Goal: Task Accomplishment & Management: Use online tool/utility

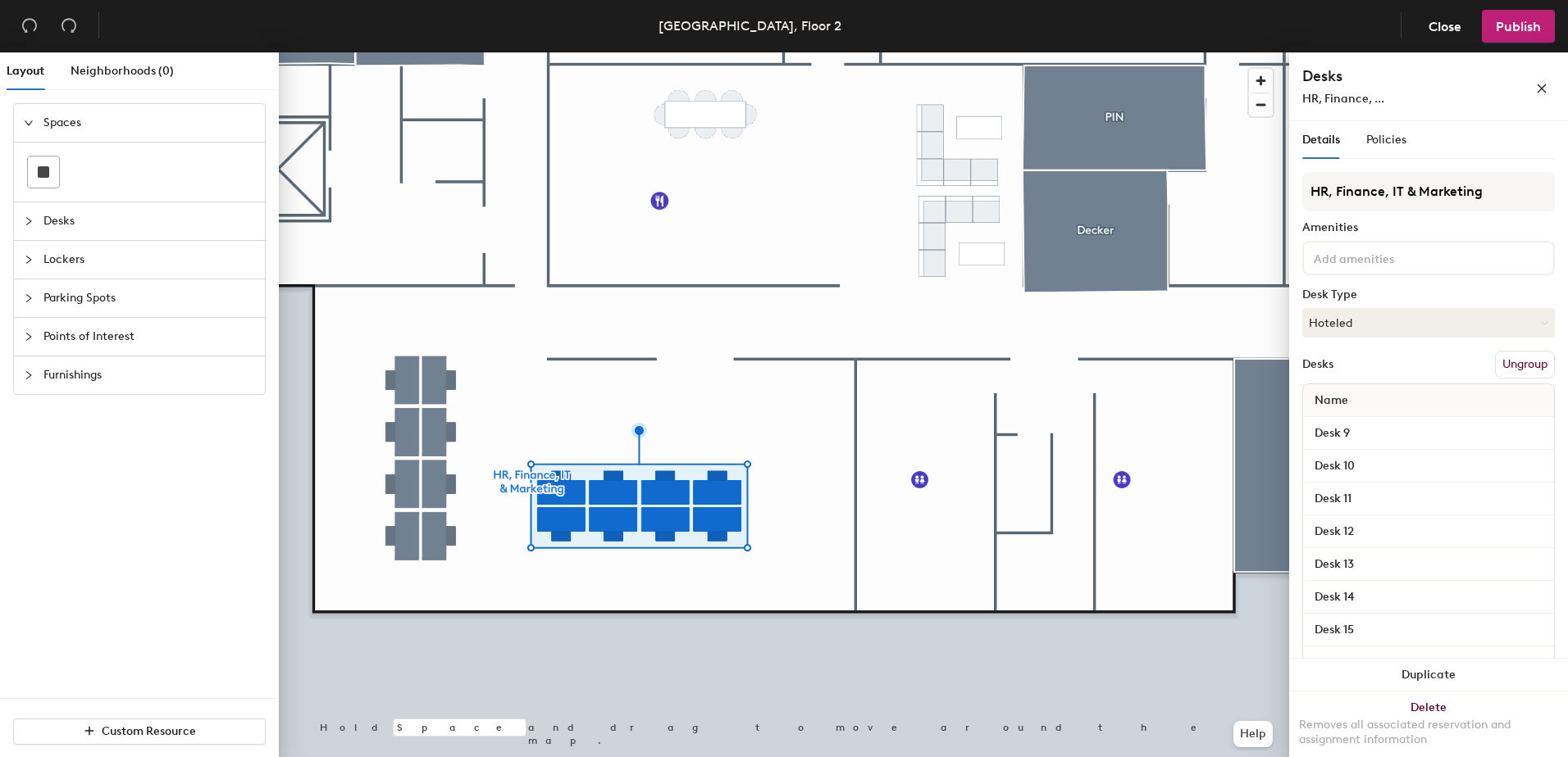
click at [1501, 363] on button "Ungroup" at bounding box center [1525, 365] width 60 height 28
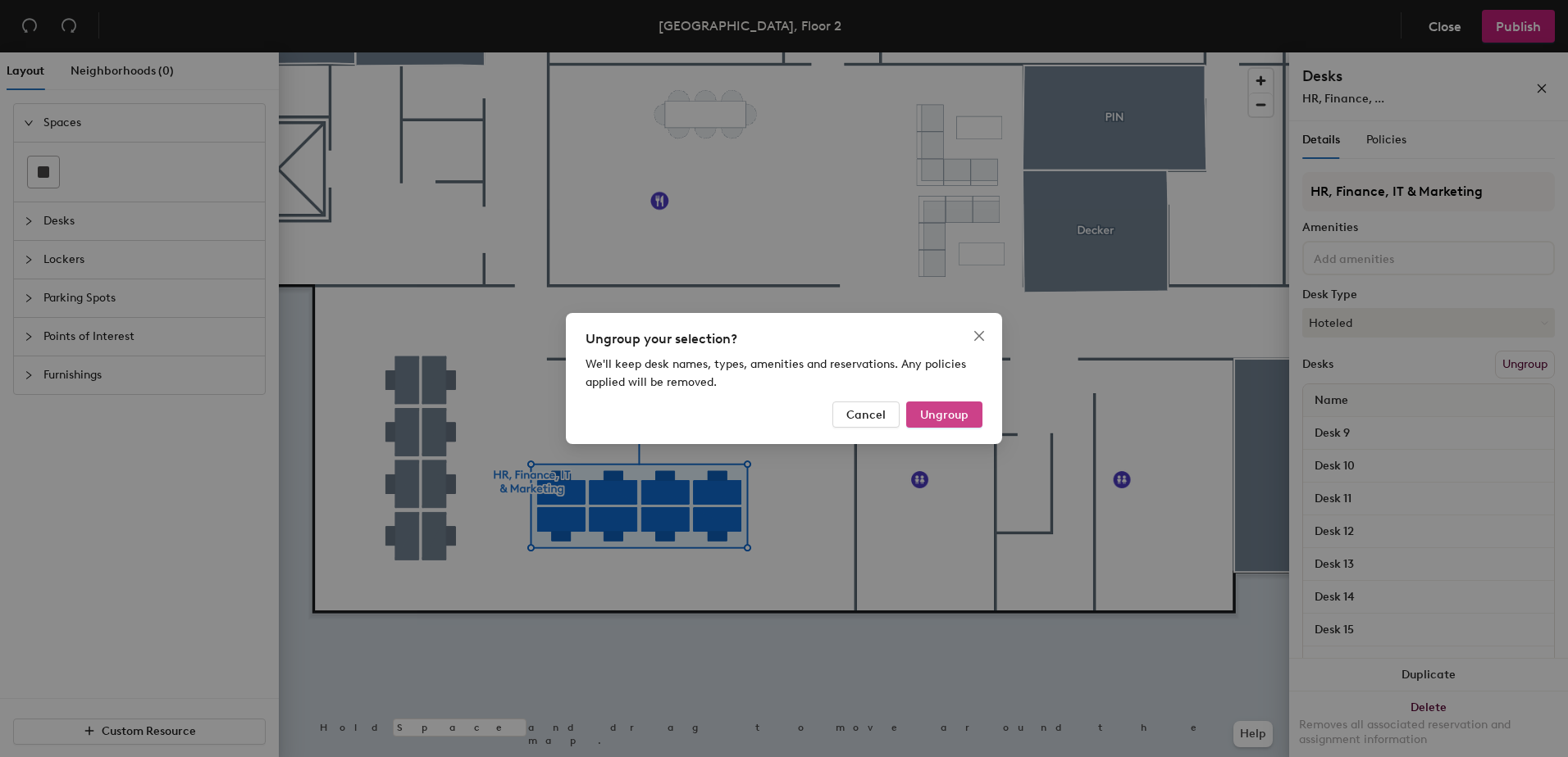
click at [945, 410] on span "Ungroup" at bounding box center [944, 415] width 48 height 14
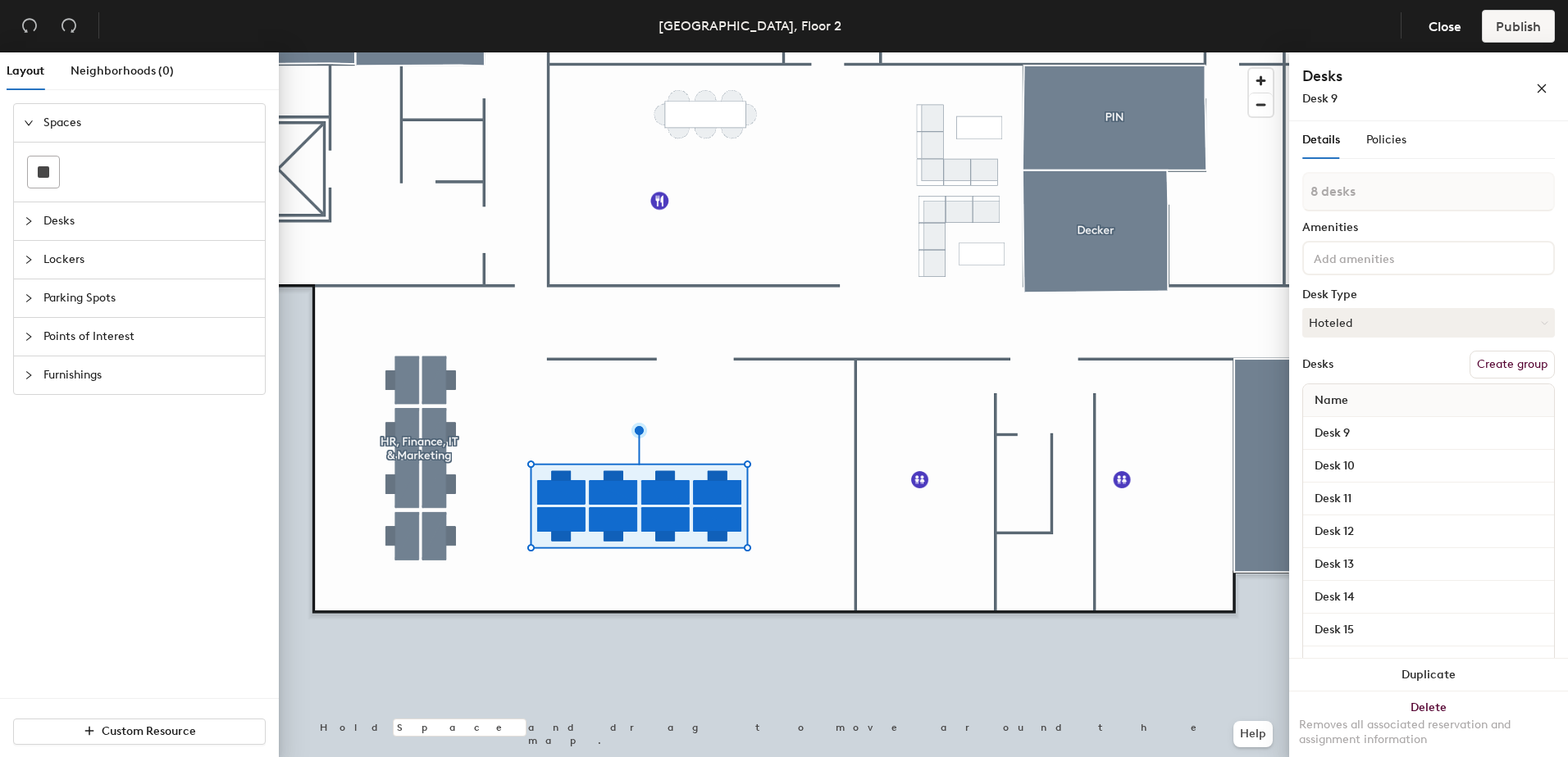
click at [1487, 370] on button "Create group" at bounding box center [1512, 365] width 86 height 28
click at [1218, 209] on div "Layout Neighborhoods (0) Spaces Desks Lockers Parking Spots Points of Interest …" at bounding box center [784, 408] width 1568 height 711
type input "Marketing & IT"
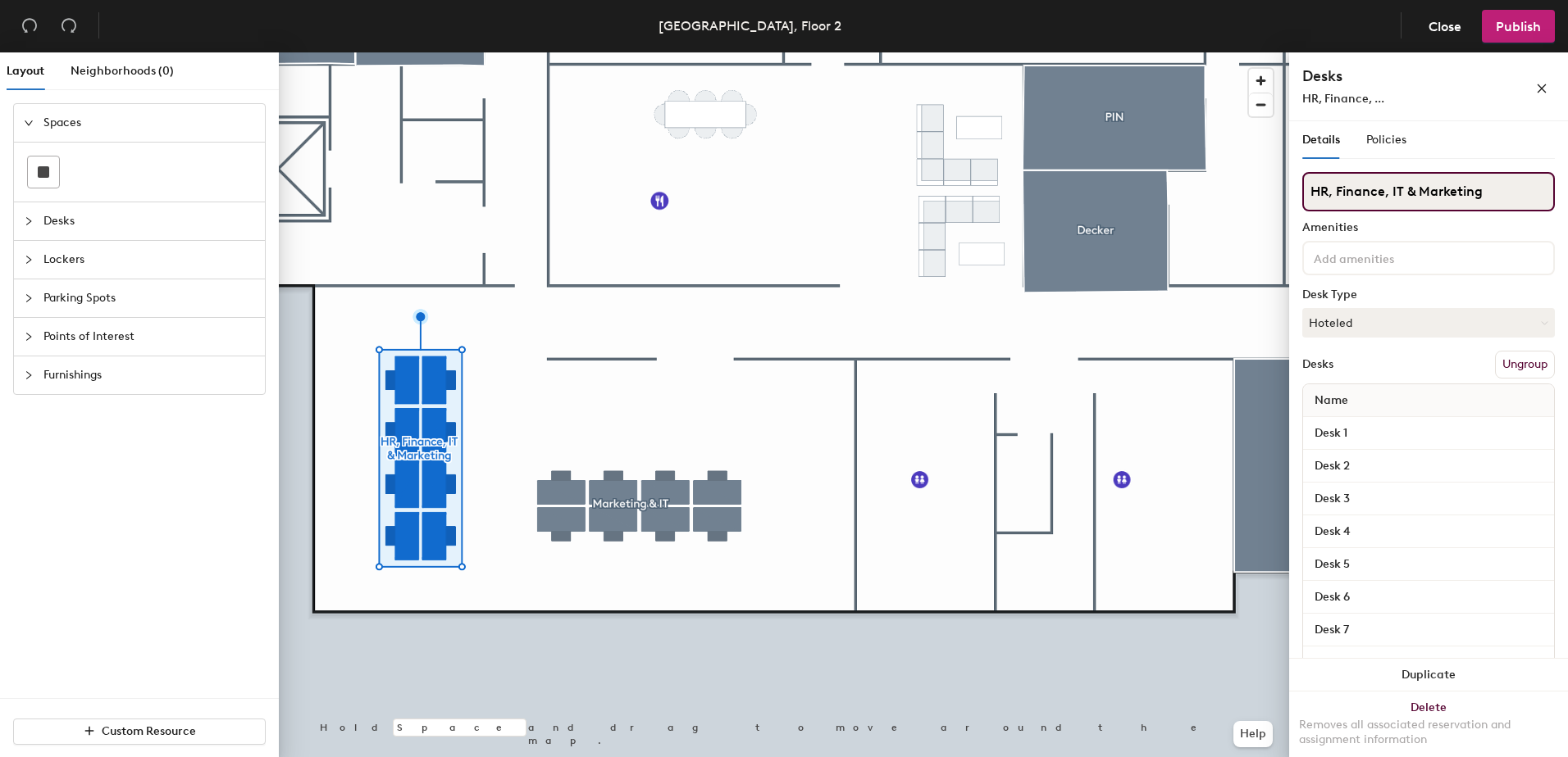
click at [1481, 192] on input "HR, Finance, IT & Marketing" at bounding box center [1428, 192] width 253 height 39
drag, startPoint x: 1498, startPoint y: 196, endPoint x: 1422, endPoint y: 186, distance: 76.7
click at [1393, 188] on input "HR, Finance, IT & Marketing" at bounding box center [1428, 192] width 253 height 39
click at [1332, 191] on input "HR, Finance" at bounding box center [1428, 192] width 253 height 39
type input "HR & Finance"
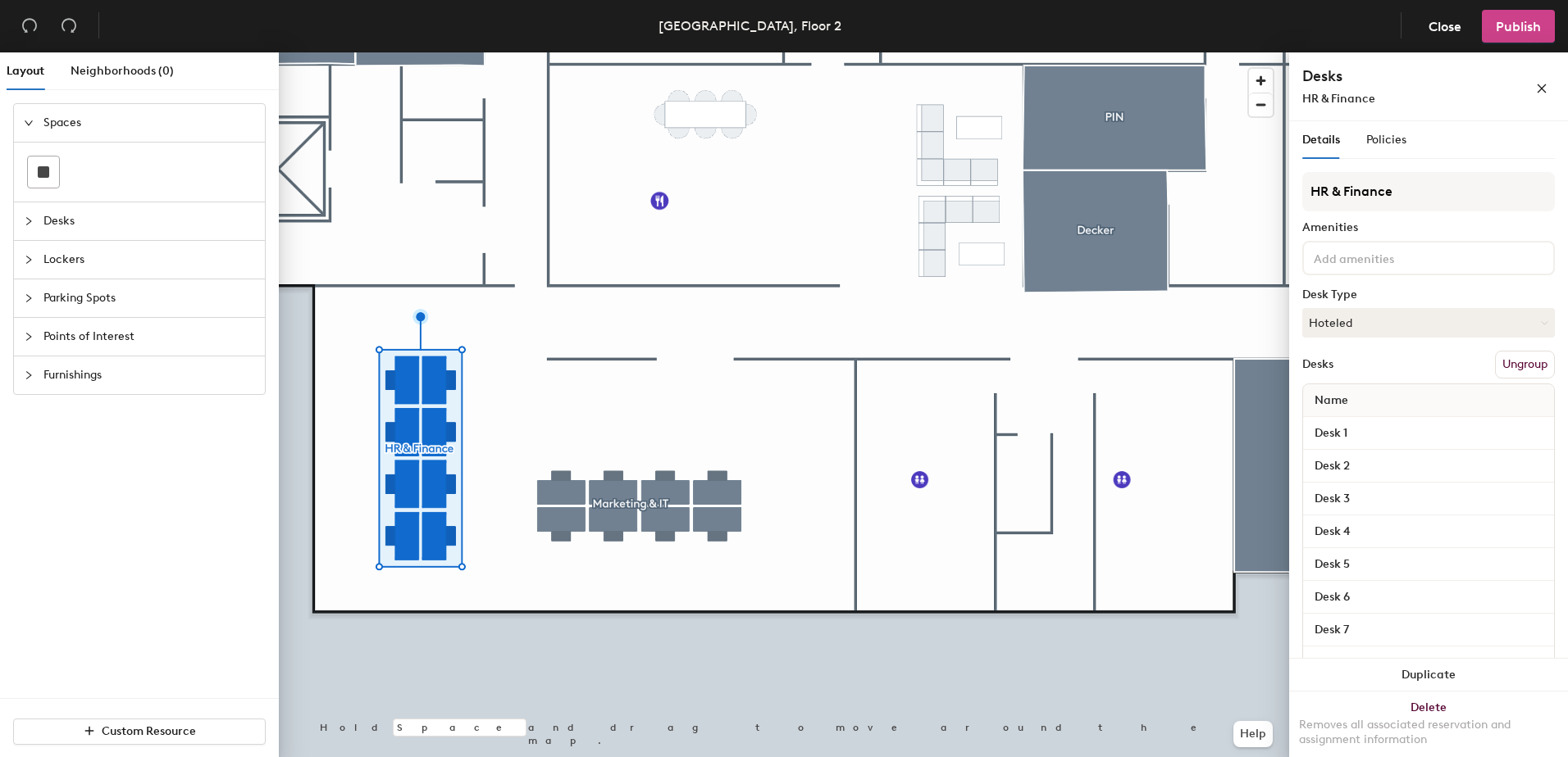
click at [1527, 24] on span "Publish" at bounding box center [1518, 26] width 45 height 15
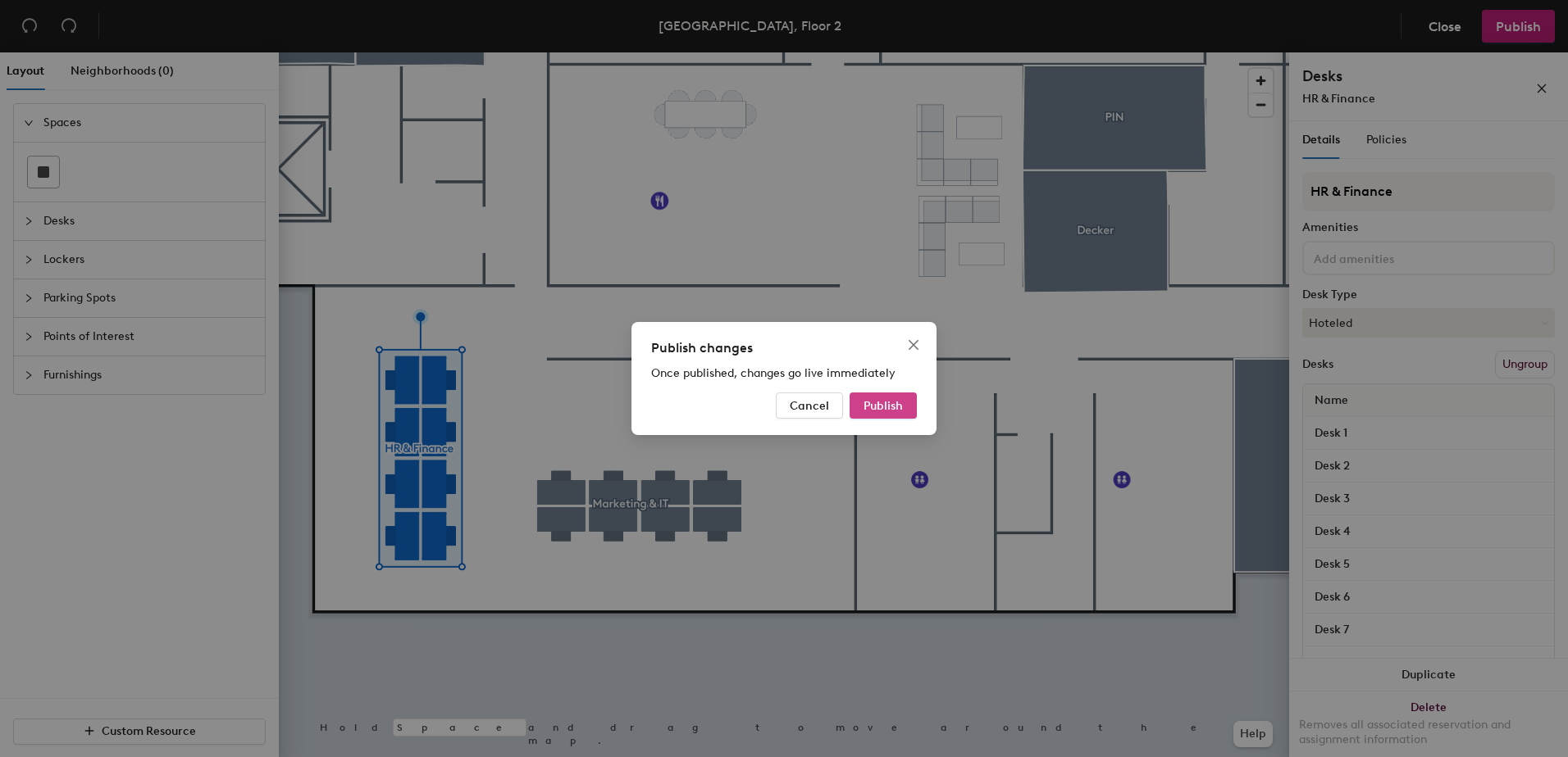
click at [875, 410] on span "Publish" at bounding box center [883, 406] width 39 height 14
